Goal: Task Accomplishment & Management: Manage account settings

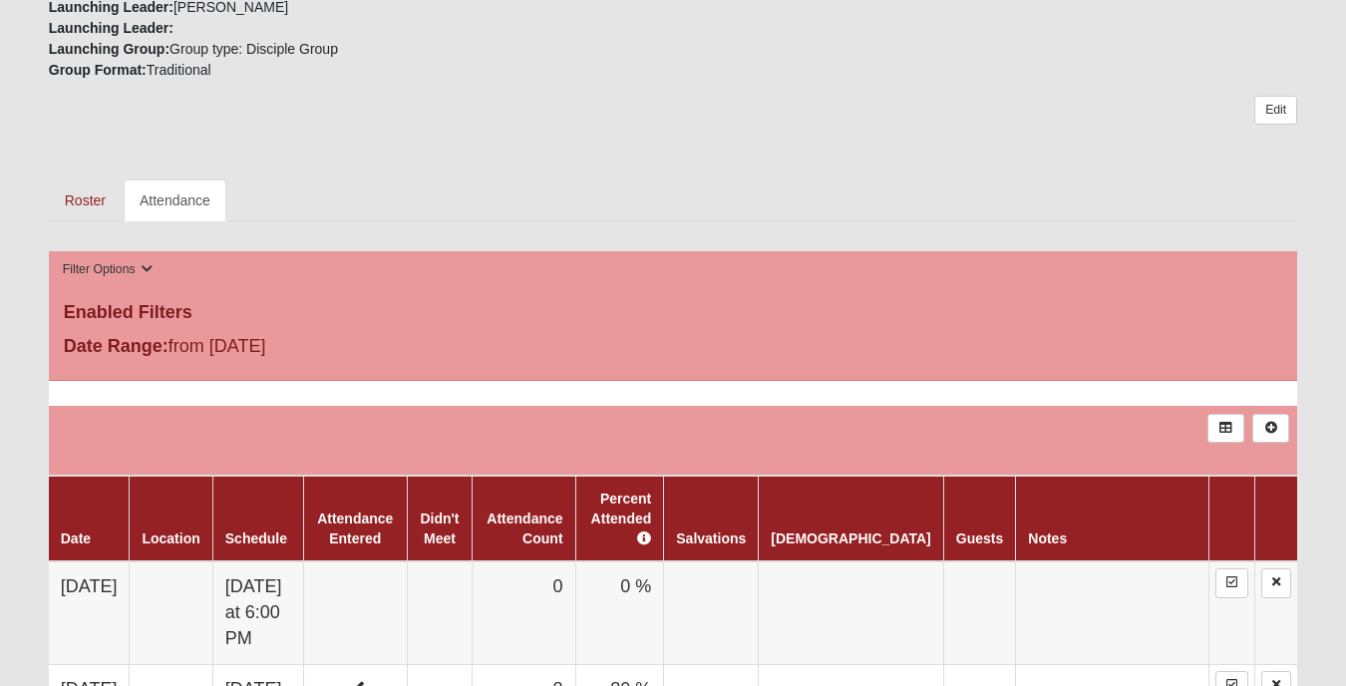
scroll to position [927, 0]
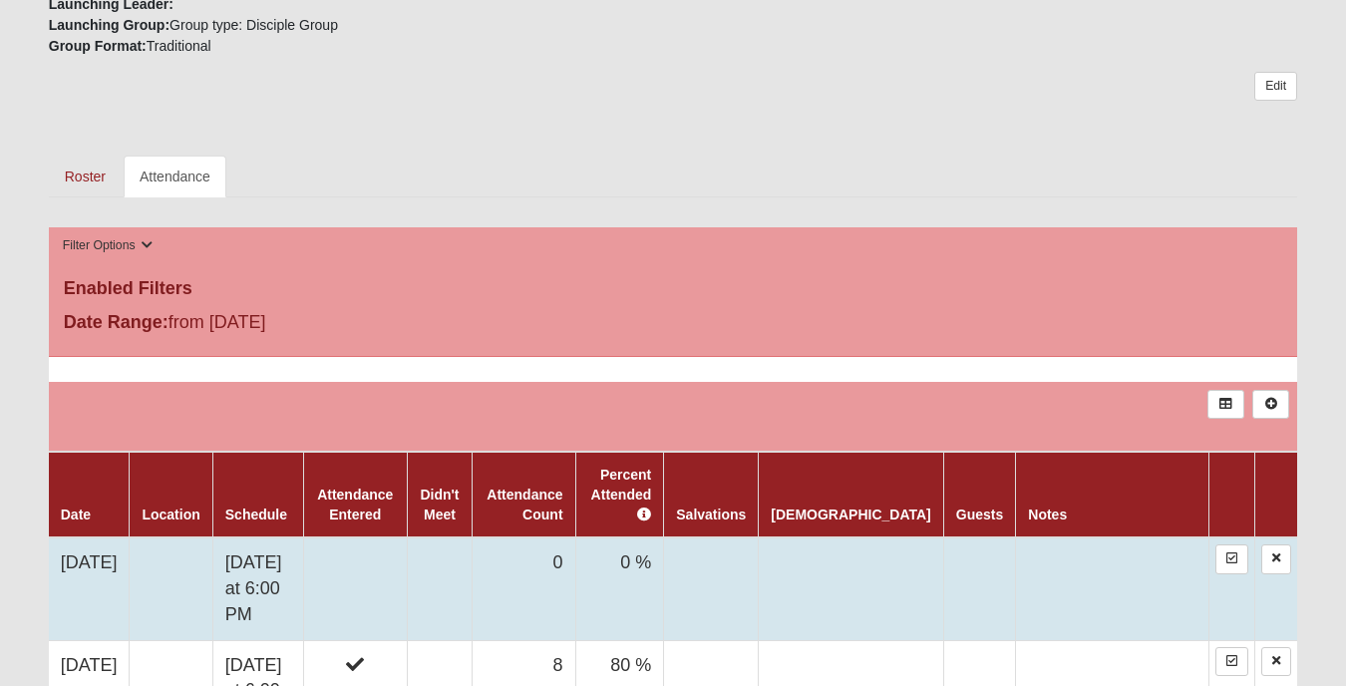
click at [260, 538] on td "[DATE] at 6:00 PM" at bounding box center [257, 589] width 91 height 103
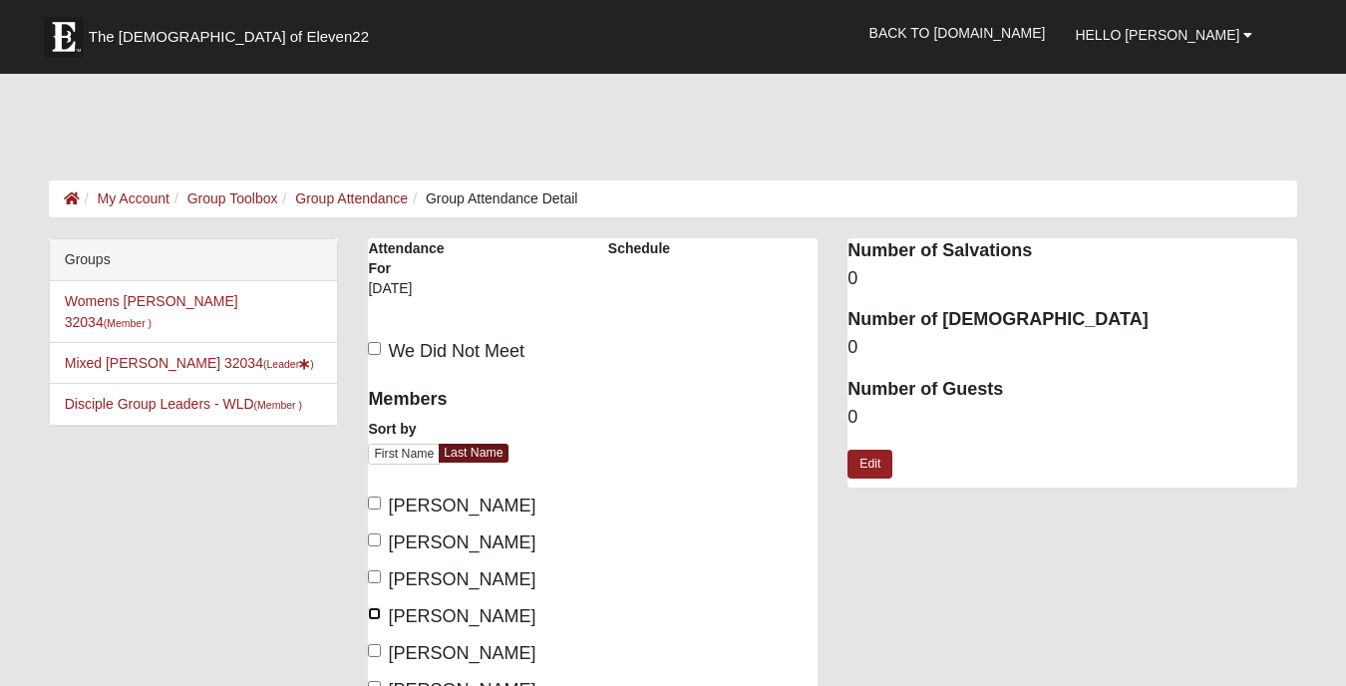
click at [378, 607] on input "[PERSON_NAME]" at bounding box center [374, 613] width 13 height 13
checkbox input "true"
click at [377, 644] on input "[PERSON_NAME]" at bounding box center [374, 650] width 13 height 13
checkbox input "true"
click at [375, 681] on input "[PERSON_NAME]" at bounding box center [374, 687] width 13 height 13
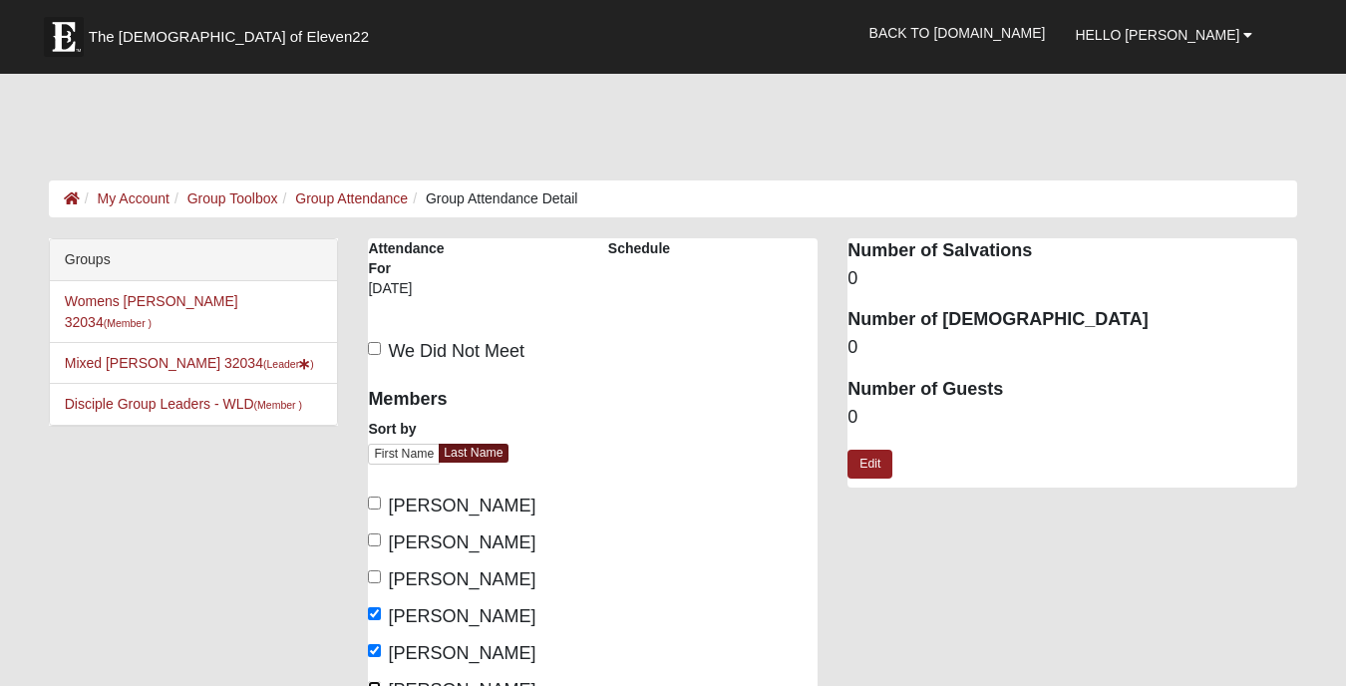
checkbox input "true"
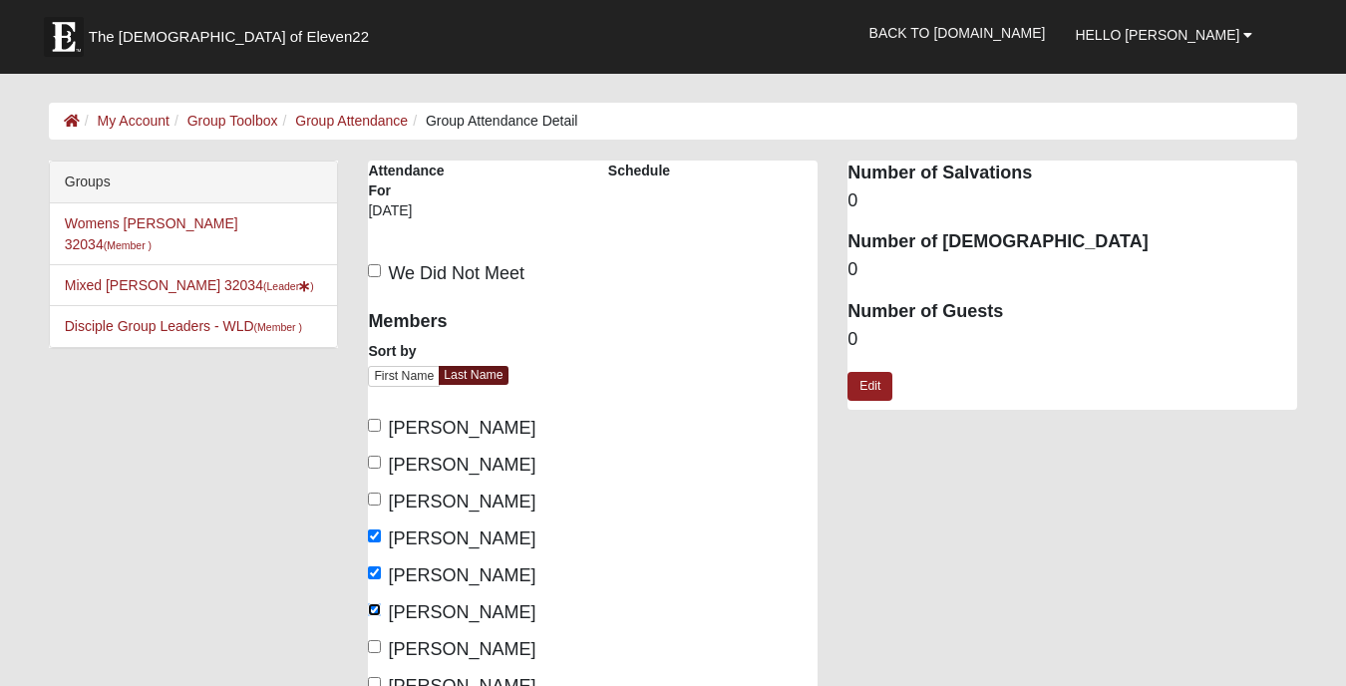
scroll to position [79, 0]
checkbox input "true"
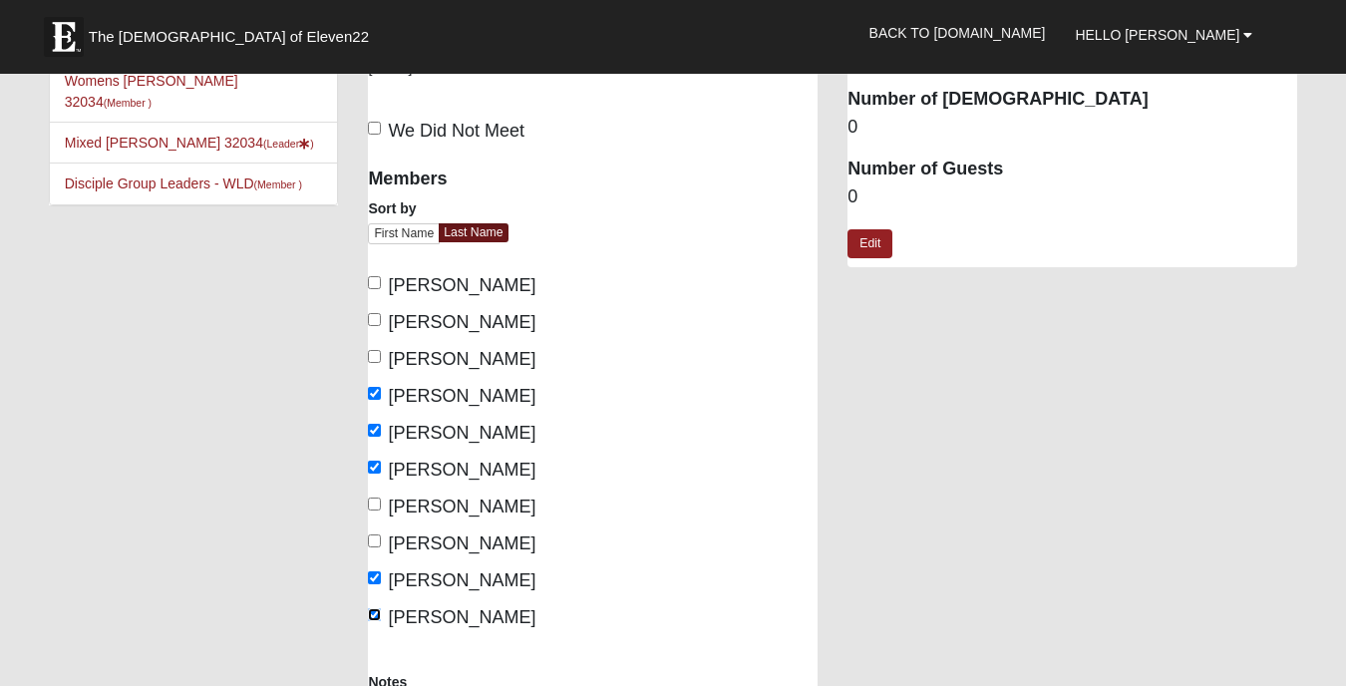
scroll to position [225, 0]
